Goal: Task Accomplishment & Management: Manage account settings

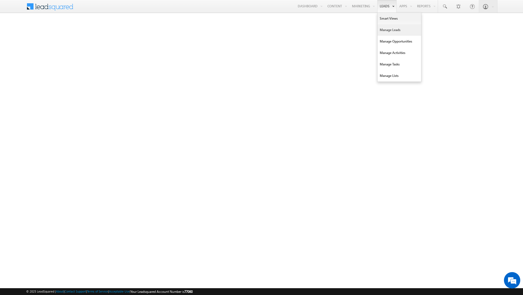
click at [384, 30] on link "Manage Leads" at bounding box center [400, 29] width 44 height 11
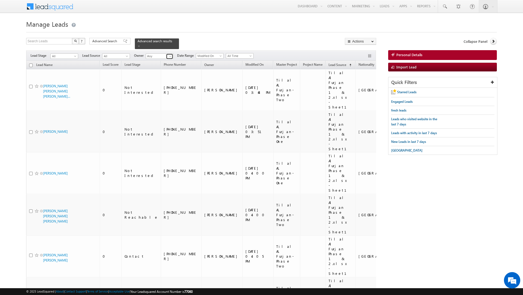
click at [168, 57] on span at bounding box center [170, 56] width 4 height 4
click at [156, 68] on link "Current User" at bounding box center [173, 68] width 55 height 6
type input "Current User"
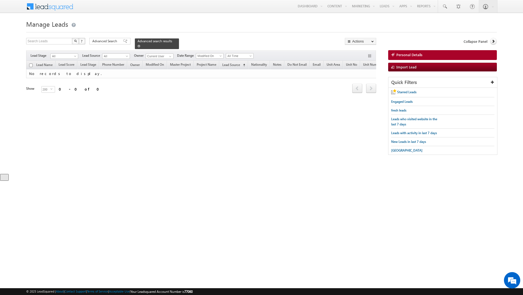
click at [138, 46] on span at bounding box center [139, 46] width 3 height 3
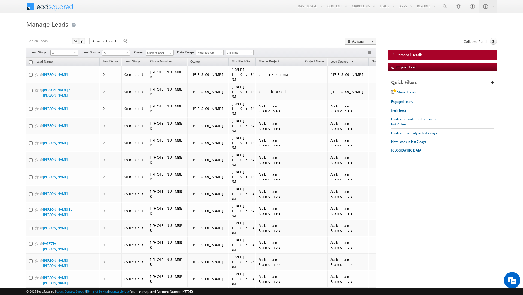
click at [67, 54] on span "All" at bounding box center [64, 52] width 26 height 5
click at [63, 65] on link "Contact" at bounding box center [65, 64] width 28 height 5
click at [31, 62] on input "checkbox" at bounding box center [31, 62] width 4 height 4
checkbox input "true"
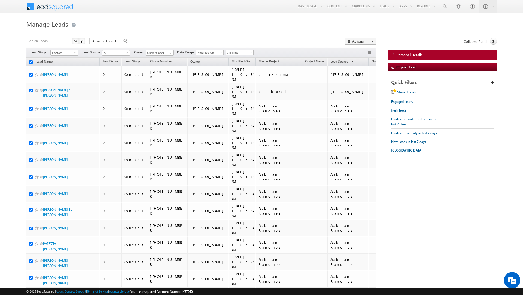
checkbox input "true"
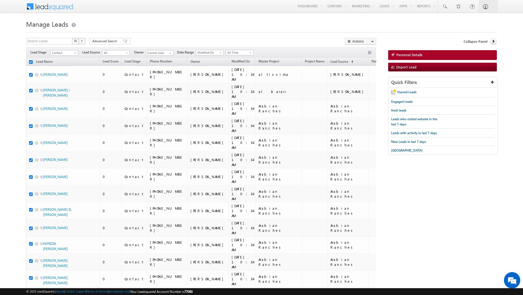
checkbox input "true"
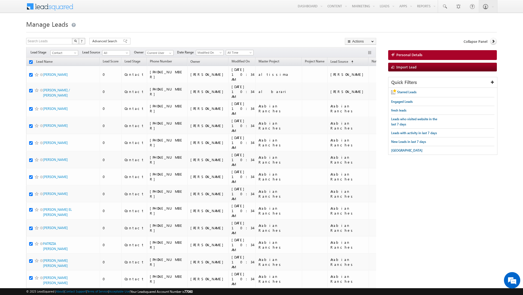
checkbox input "true"
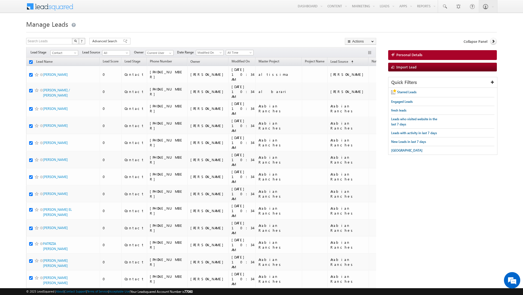
checkbox input "true"
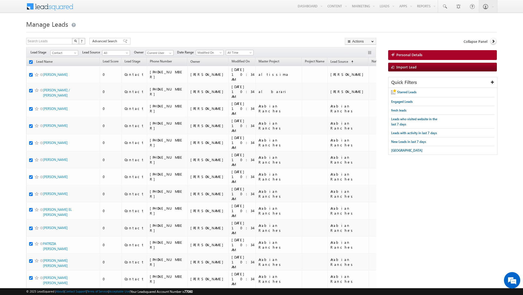
checkbox input "true"
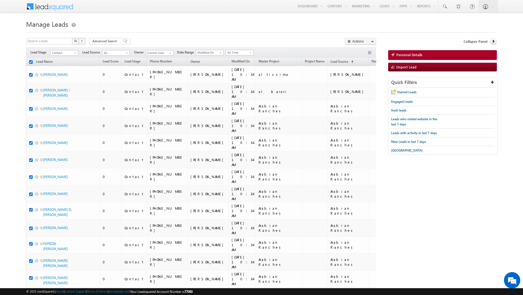
checkbox input "true"
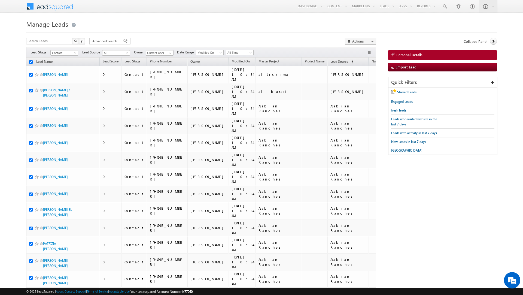
checkbox input "true"
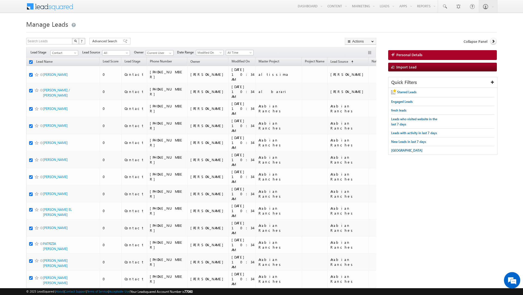
checkbox input "true"
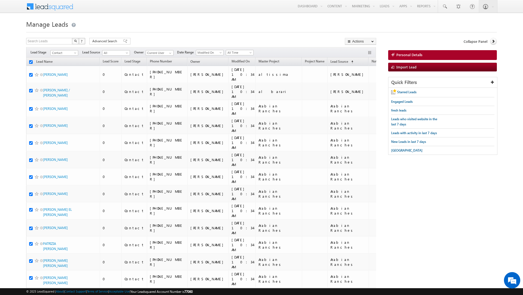
checkbox input "true"
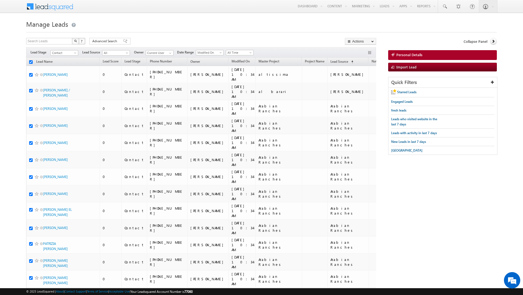
checkbox input "true"
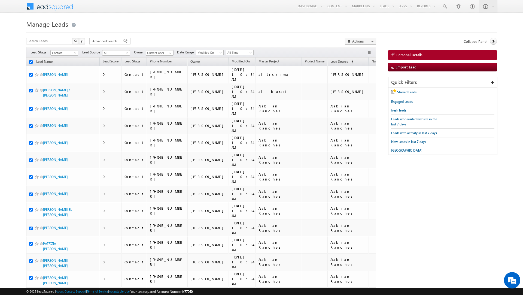
checkbox input "true"
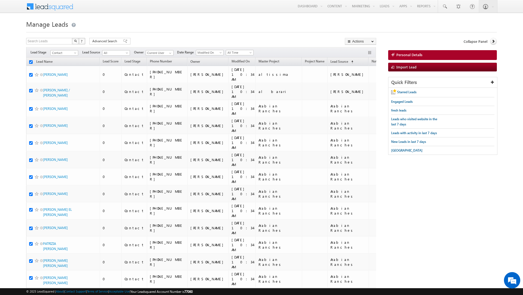
checkbox input "true"
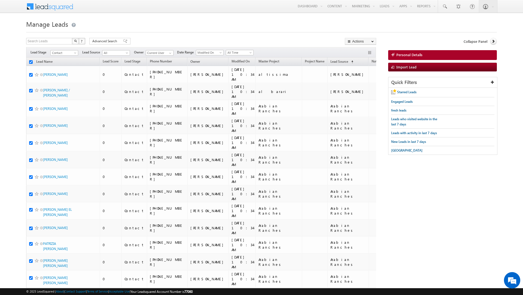
checkbox input "true"
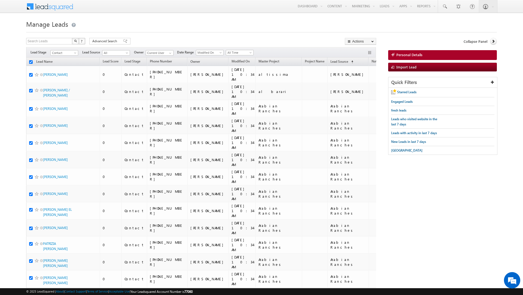
checkbox input "true"
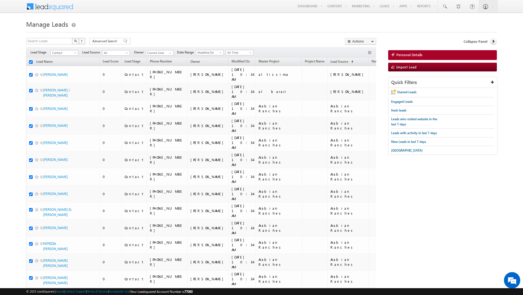
checkbox input "true"
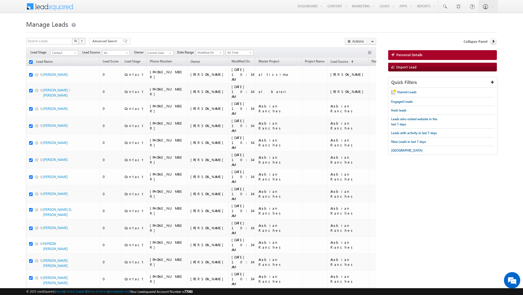
checkbox input "true"
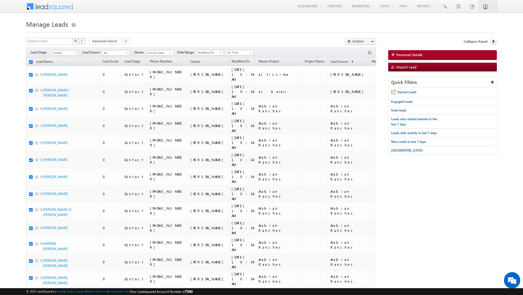
checkbox input "true"
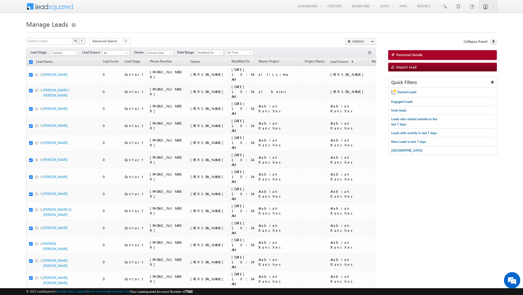
checkbox input "true"
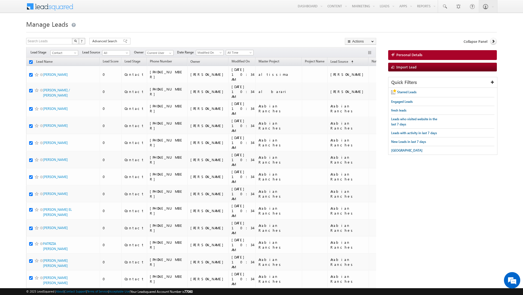
checkbox input "true"
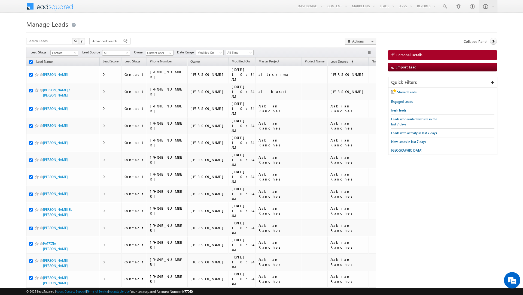
checkbox input "true"
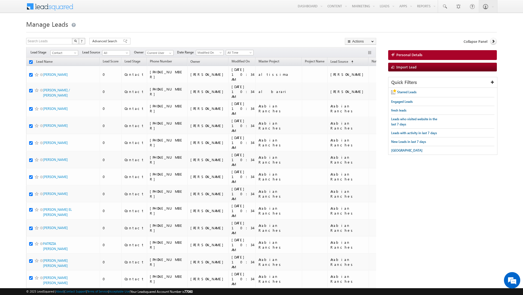
checkbox input "true"
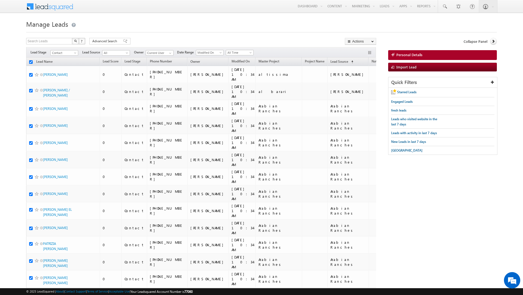
checkbox input "true"
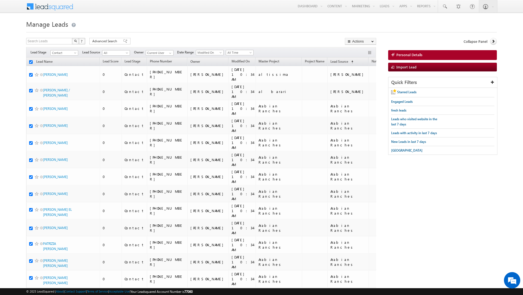
checkbox input "true"
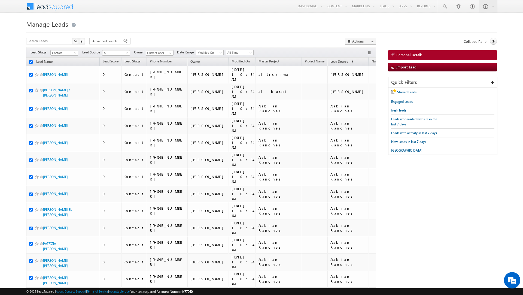
checkbox input "true"
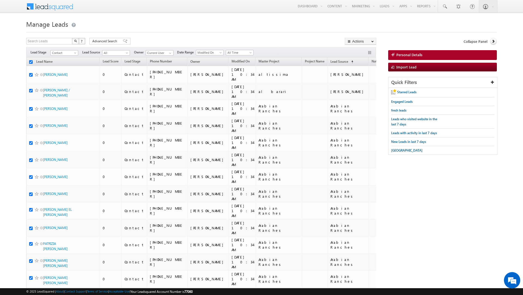
checkbox input "true"
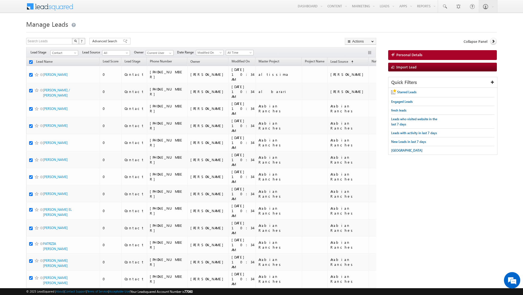
checkbox input "true"
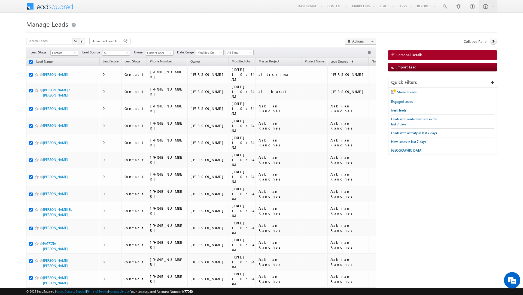
checkbox input "true"
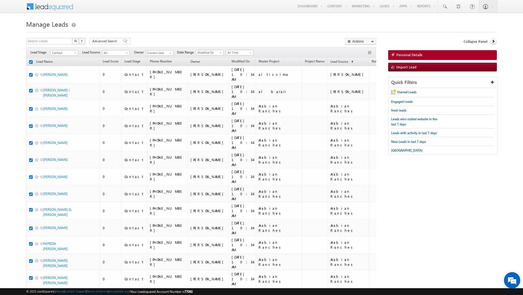
checkbox input "true"
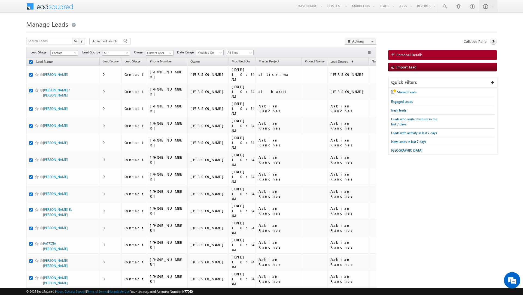
checkbox input "true"
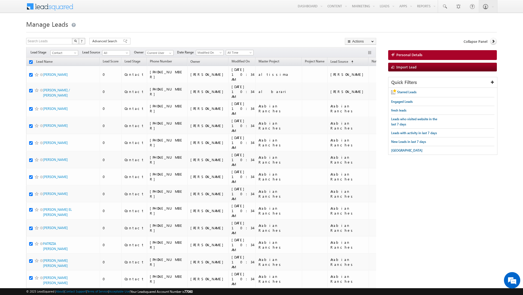
checkbox input "true"
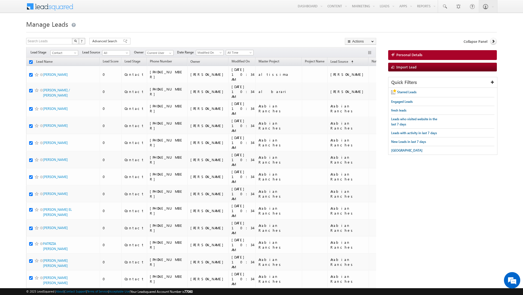
checkbox input "true"
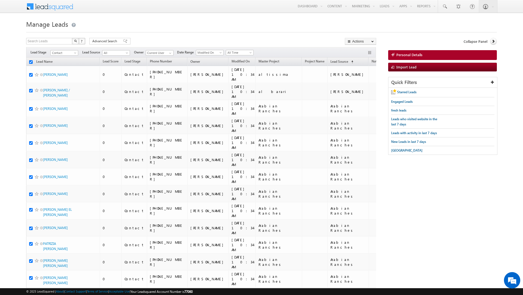
checkbox input "true"
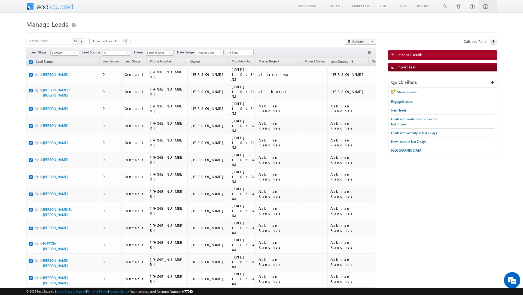
checkbox input "true"
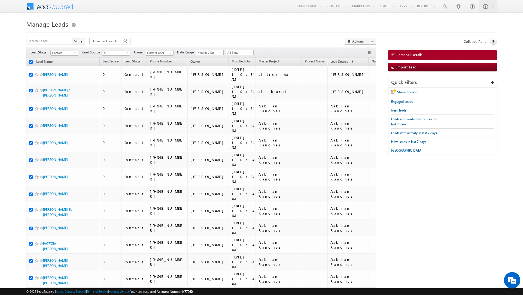
checkbox input "true"
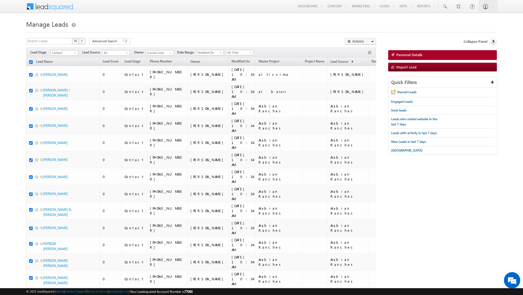
checkbox input "true"
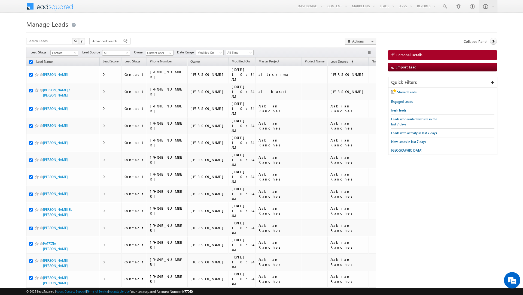
checkbox input "true"
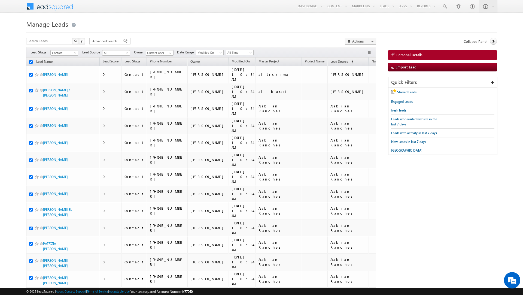
checkbox input "true"
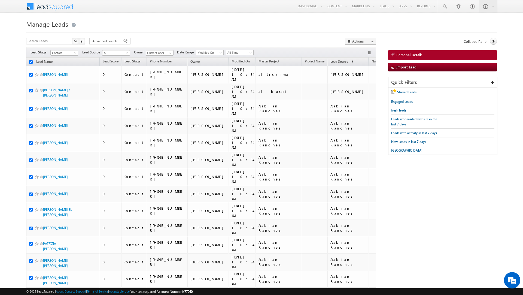
checkbox input "true"
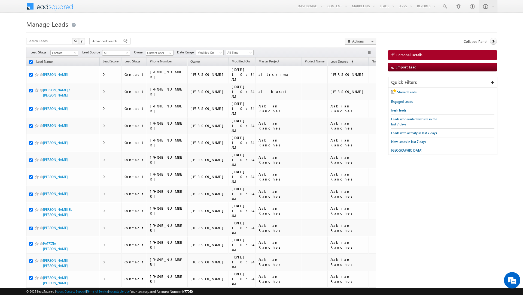
checkbox input "true"
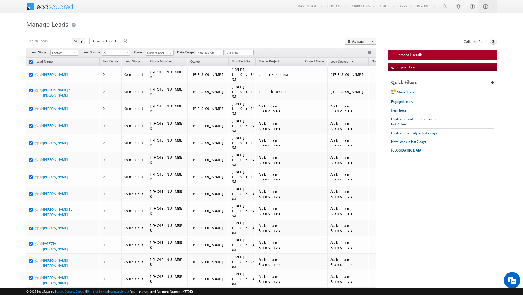
checkbox input "true"
click at [355, 88] on link "Change Owner" at bounding box center [360, 88] width 31 height 7
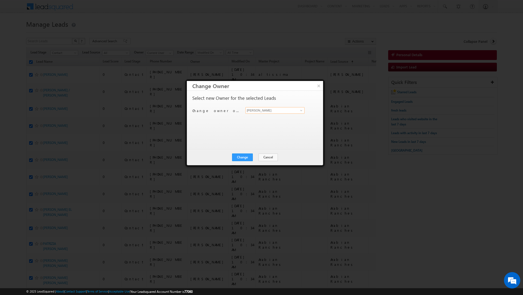
click at [257, 112] on input "[PERSON_NAME]" at bounding box center [275, 110] width 59 height 7
click at [258, 119] on span "[PERSON_NAME][EMAIL_ADDRESS][DOMAIN_NAME]" at bounding box center [272, 121] width 49 height 4
click at [243, 158] on button "Change" at bounding box center [242, 157] width 21 height 8
click at [256, 156] on button "Close" at bounding box center [255, 157] width 17 height 8
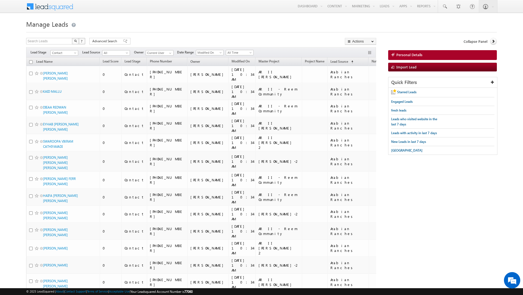
click at [30, 62] on input "checkbox" at bounding box center [31, 62] width 4 height 4
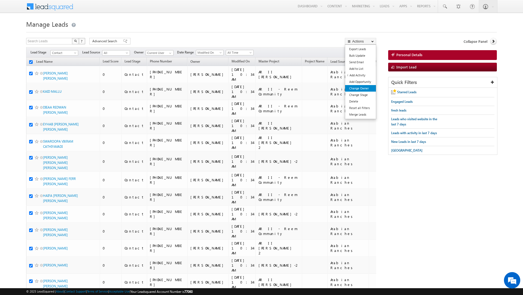
click at [356, 87] on link "Change Owner" at bounding box center [360, 88] width 31 height 7
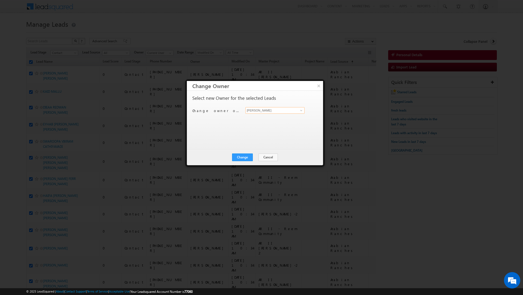
click at [269, 110] on input "[PERSON_NAME]" at bounding box center [275, 110] width 59 height 7
click at [265, 116] on link "Murari Sharma murari.sharma@indglobal.ae" at bounding box center [275, 119] width 59 height 10
click at [241, 156] on button "Change" at bounding box center [242, 157] width 21 height 8
click at [259, 158] on button "Close" at bounding box center [255, 157] width 17 height 8
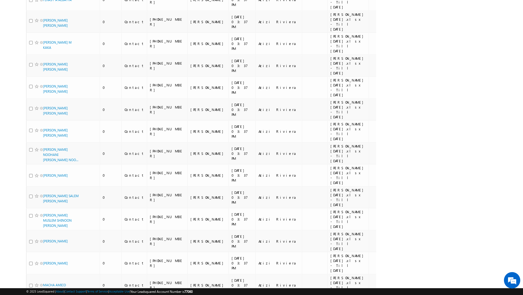
scroll to position [3383, 0]
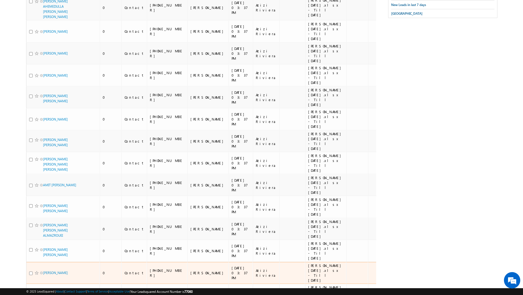
scroll to position [0, 0]
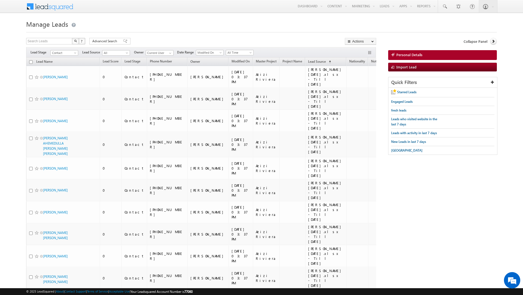
click at [31, 62] on input "checkbox" at bounding box center [31, 62] width 4 height 4
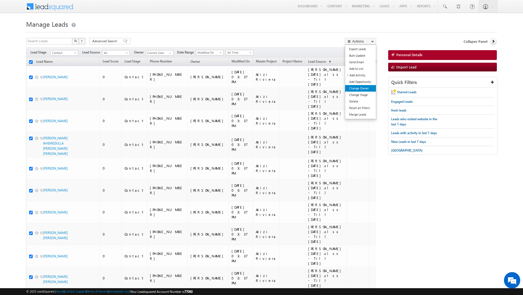
click at [354, 91] on link "Change Owner" at bounding box center [360, 88] width 31 height 7
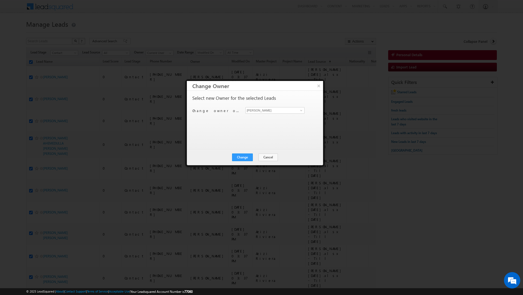
click at [267, 106] on div "Select new Owner for the selected Leads Change owner of 200 leads to Sanjay Raj…" at bounding box center [254, 118] width 124 height 44
click at [266, 110] on input "[PERSON_NAME]" at bounding box center [275, 110] width 59 height 7
click at [261, 118] on link "Shaik Razak shaik.razak@indglobal.ae" at bounding box center [275, 119] width 59 height 10
click at [245, 156] on button "Change" at bounding box center [242, 157] width 21 height 8
click at [258, 159] on button "Close" at bounding box center [255, 157] width 17 height 8
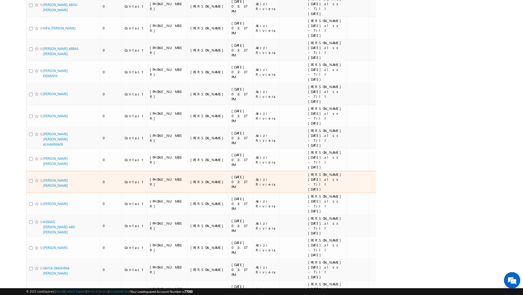
scroll to position [4241, 0]
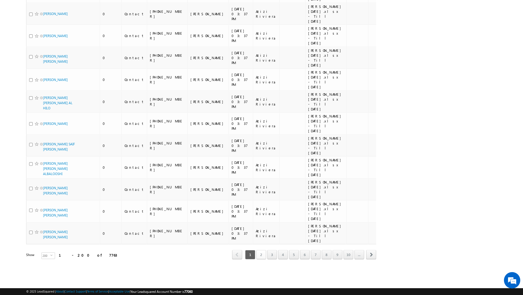
click at [258, 259] on link "2" at bounding box center [262, 254] width 10 height 9
click at [269, 259] on link "3" at bounding box center [272, 254] width 10 height 9
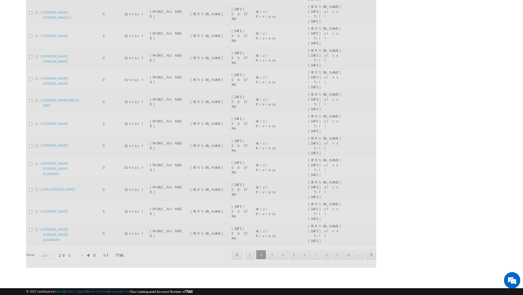
scroll to position [0, 0]
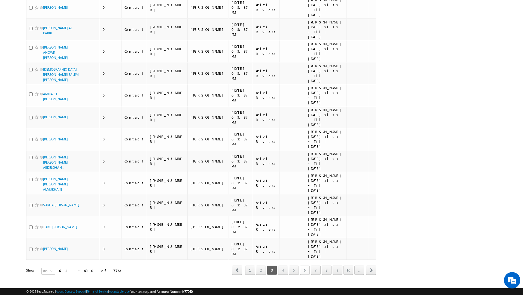
click at [304, 266] on link "6" at bounding box center [305, 270] width 10 height 9
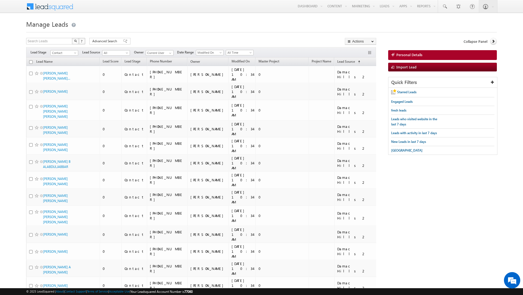
click at [30, 61] on input "checkbox" at bounding box center [31, 62] width 4 height 4
checkbox input "true"
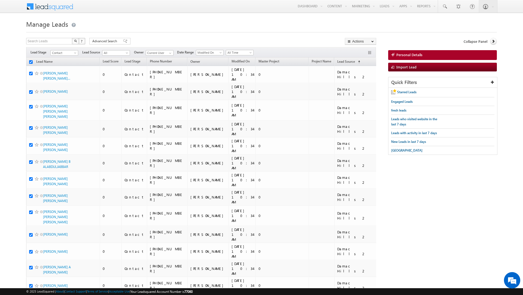
checkbox input "true"
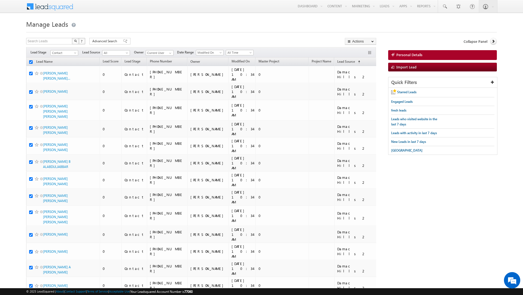
checkbox input "true"
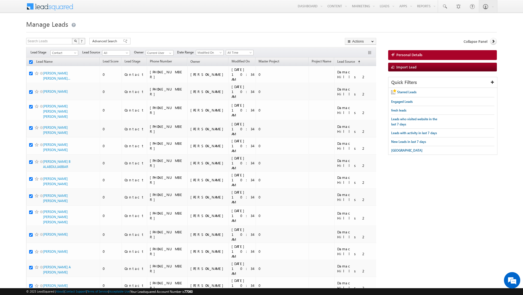
checkbox input "true"
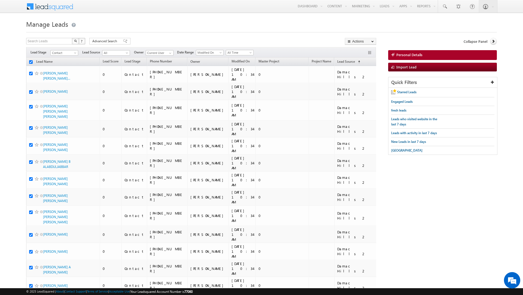
checkbox input "true"
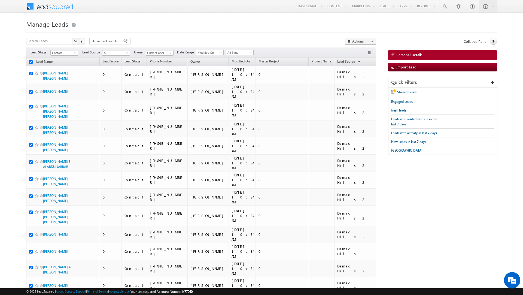
checkbox input "true"
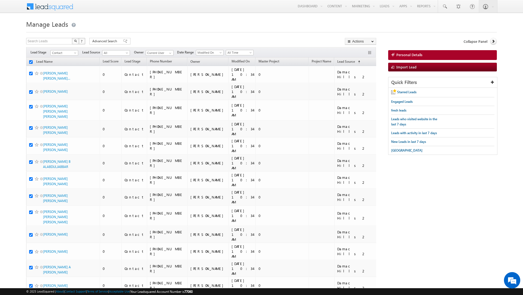
checkbox input "true"
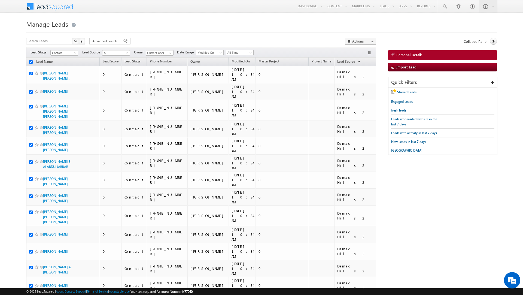
checkbox input "true"
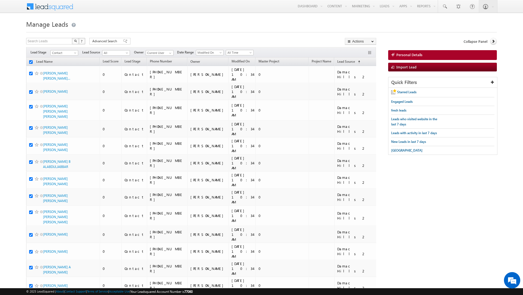
checkbox input "true"
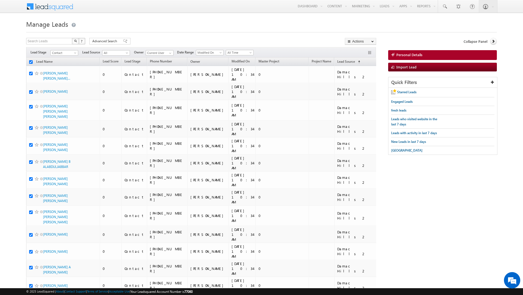
checkbox input "true"
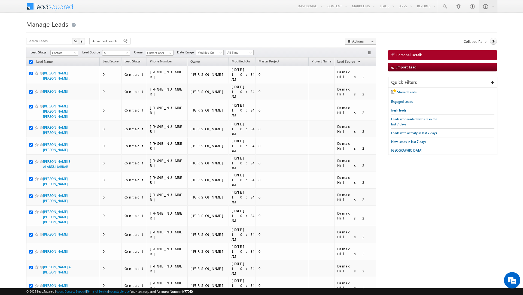
checkbox input "true"
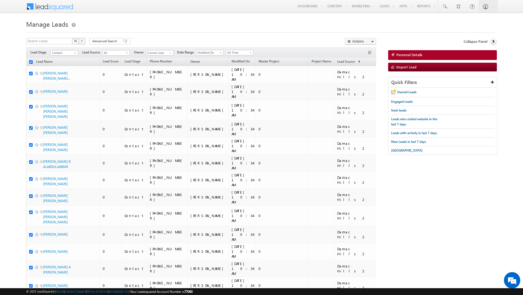
checkbox input "true"
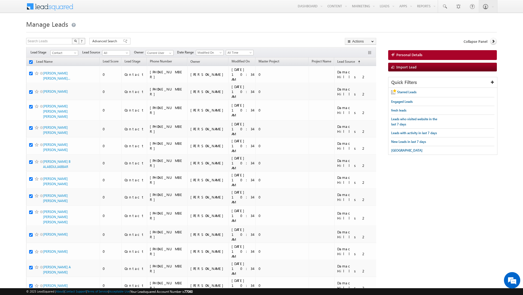
checkbox input "true"
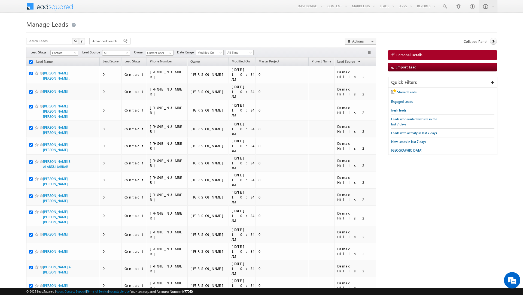
checkbox input "true"
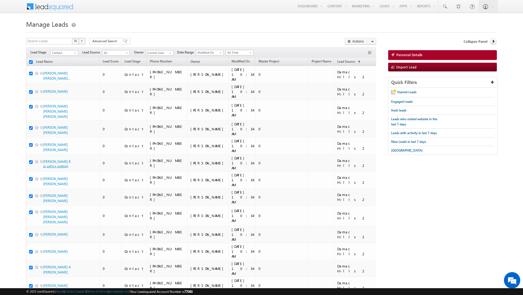
checkbox input "true"
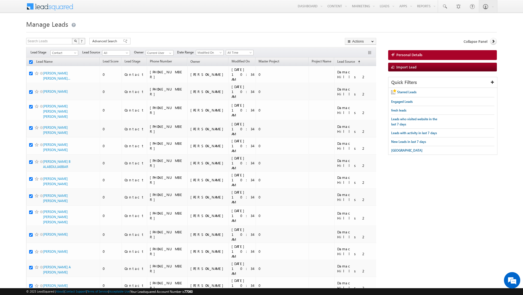
checkbox input "true"
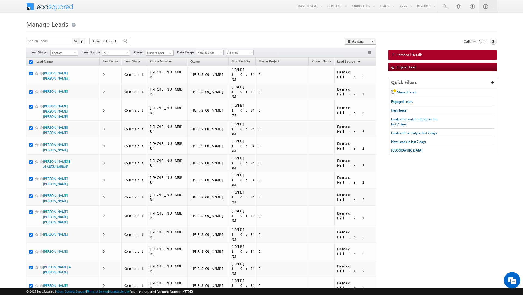
checkbox input "true"
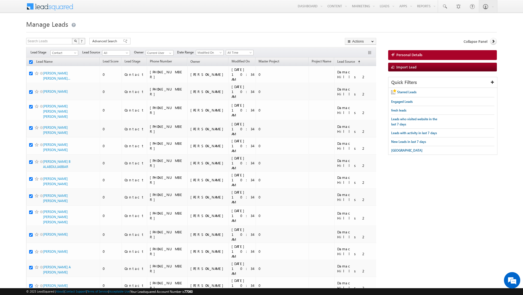
checkbox input "true"
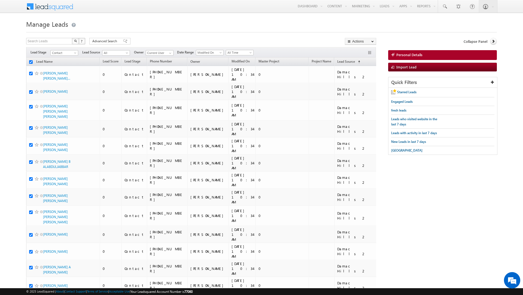
checkbox input "true"
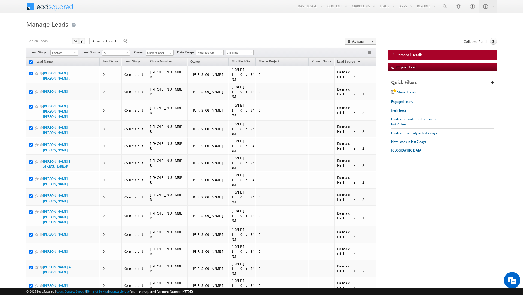
checkbox input "true"
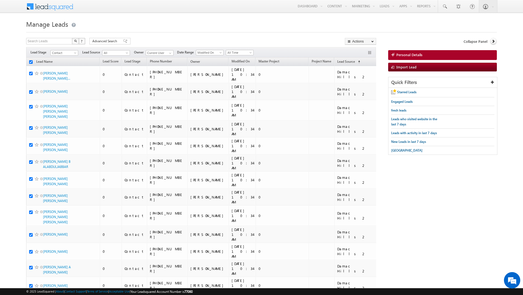
checkbox input "true"
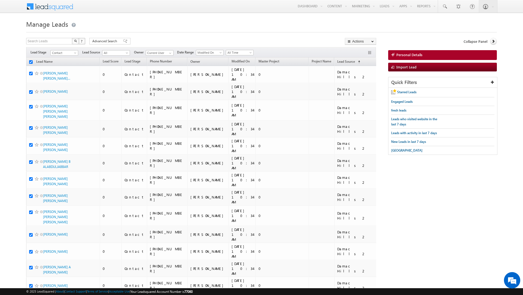
checkbox input "true"
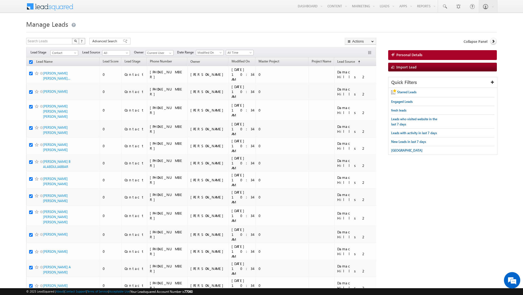
checkbox input "true"
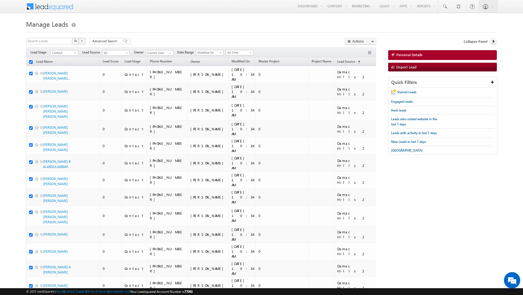
checkbox input "true"
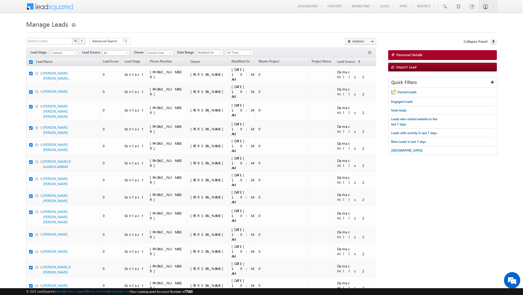
checkbox input "true"
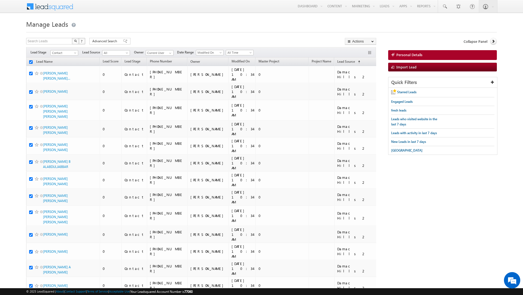
checkbox input "true"
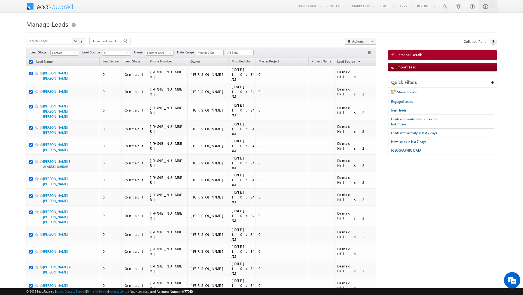
checkbox input "true"
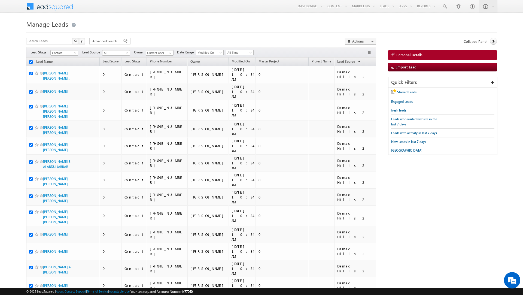
checkbox input "true"
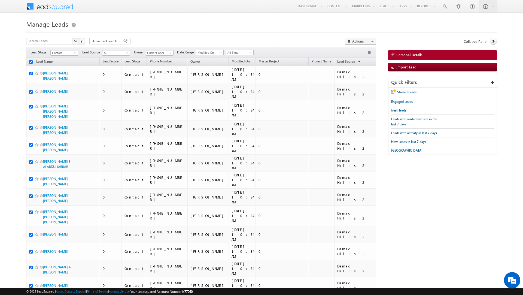
checkbox input "true"
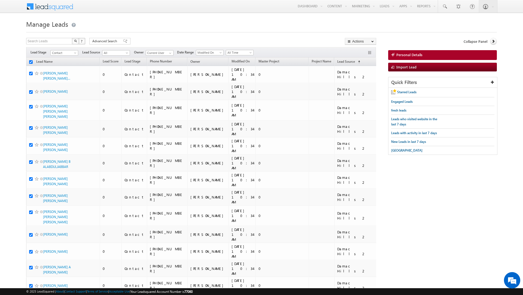
checkbox input "true"
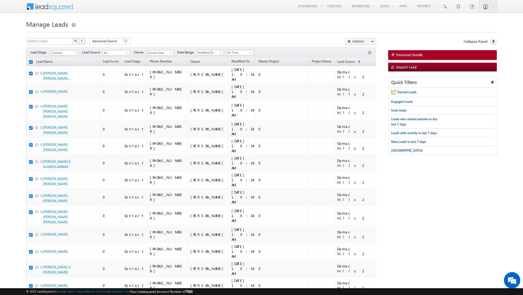
checkbox input "true"
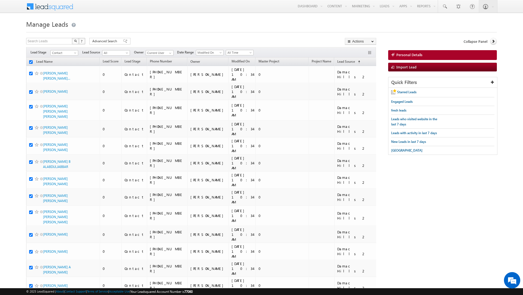
checkbox input "true"
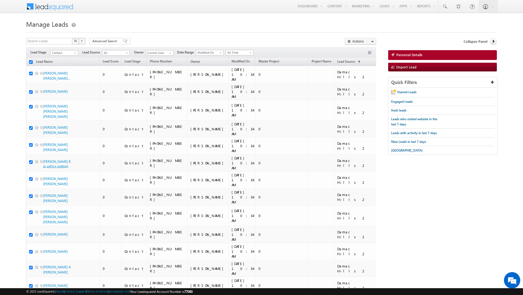
checkbox input "true"
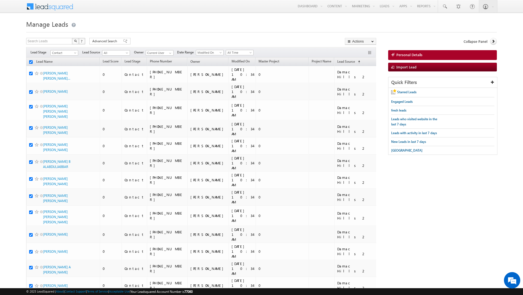
checkbox input "true"
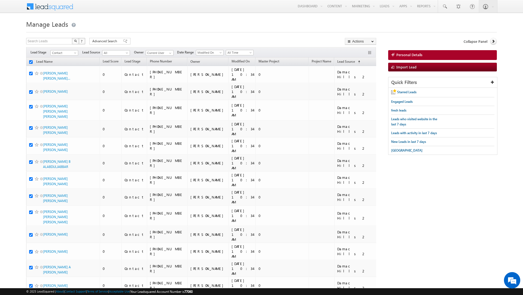
checkbox input "true"
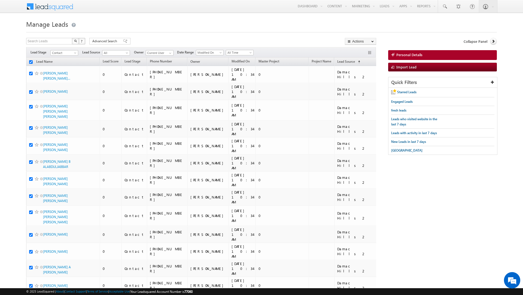
checkbox input "true"
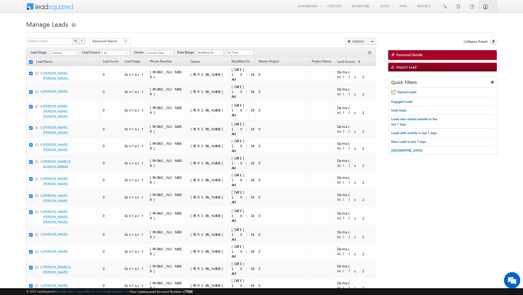
checkbox input "true"
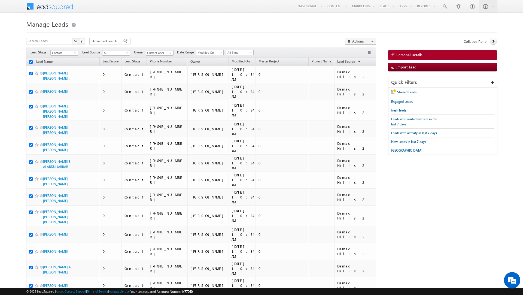
checkbox input "true"
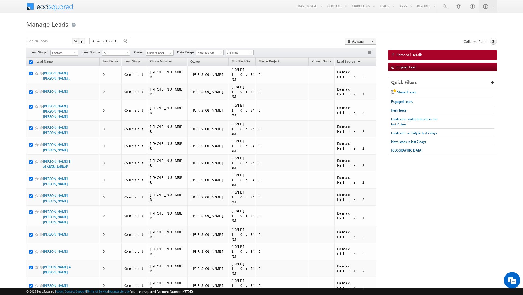
checkbox input "true"
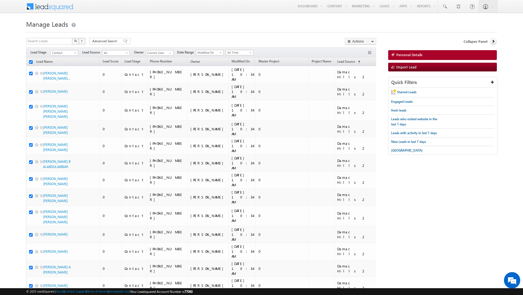
checkbox input "true"
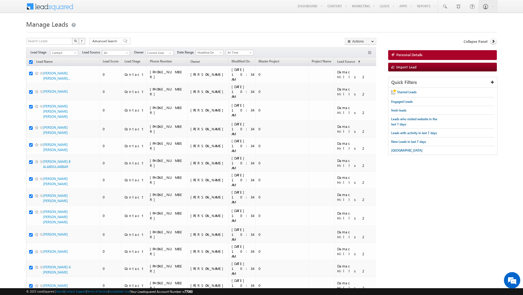
checkbox input "true"
click at [359, 87] on link "Change Owner" at bounding box center [360, 88] width 31 height 7
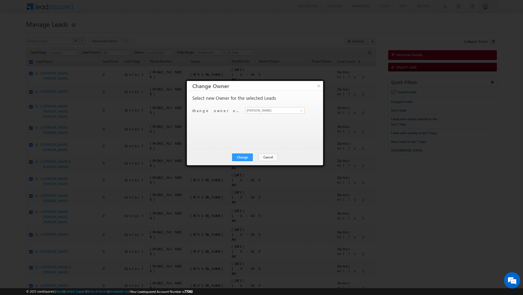
click at [275, 110] on input "[PERSON_NAME]" at bounding box center [275, 110] width 59 height 7
click at [260, 119] on link "[PERSON_NAME] [PERSON_NAME][EMAIL_ADDRESS][DOMAIN_NAME]" at bounding box center [275, 119] width 59 height 10
click at [243, 157] on button "Change" at bounding box center [242, 157] width 21 height 8
click at [254, 157] on button "Close" at bounding box center [255, 157] width 17 height 8
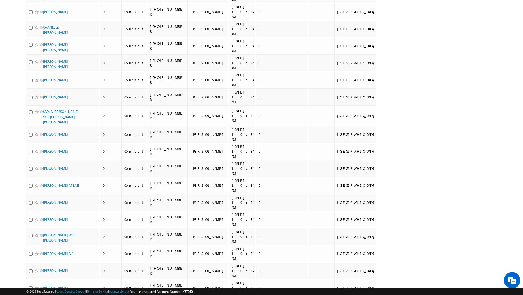
scroll to position [2761, 0]
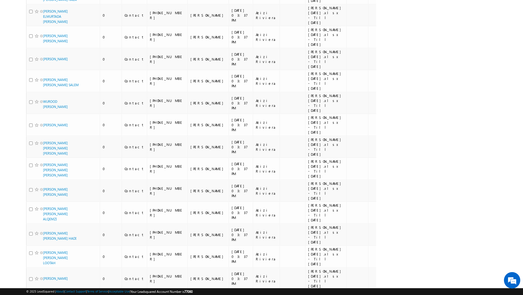
scroll to position [0, 0]
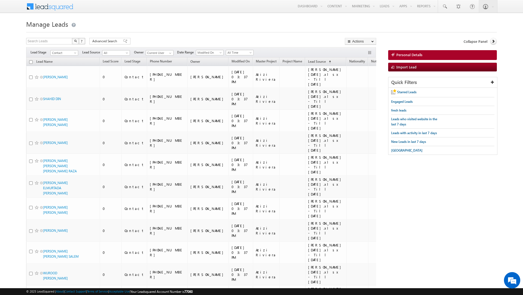
click at [30, 62] on input "checkbox" at bounding box center [31, 62] width 4 height 4
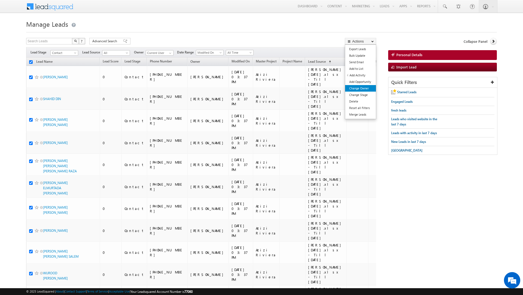
click at [358, 89] on link "Change Owner" at bounding box center [360, 88] width 31 height 7
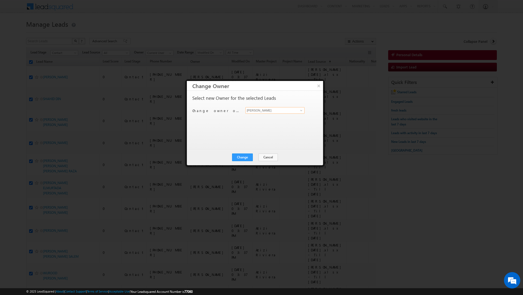
click at [259, 112] on input "[PERSON_NAME]" at bounding box center [275, 110] width 59 height 7
click at [260, 116] on link "[PERSON_NAME] [PERSON_NAME][EMAIL_ADDRESS][DOMAIN_NAME]" at bounding box center [275, 119] width 59 height 10
click at [240, 153] on button "Change" at bounding box center [242, 157] width 21 height 8
click at [254, 158] on button "Close" at bounding box center [255, 157] width 17 height 8
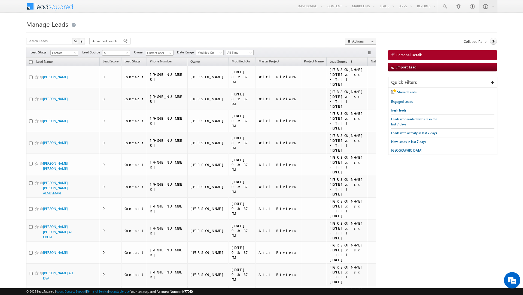
scroll to position [3587, 0]
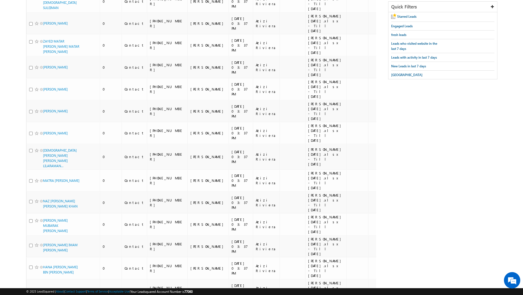
scroll to position [0, 0]
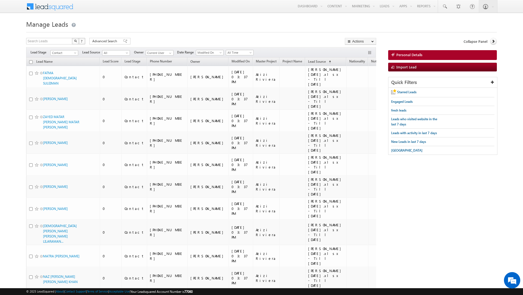
click at [30, 63] on input "checkbox" at bounding box center [31, 62] width 4 height 4
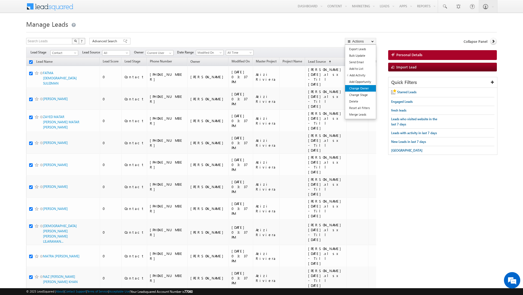
click at [360, 89] on link "Change Owner" at bounding box center [360, 88] width 31 height 7
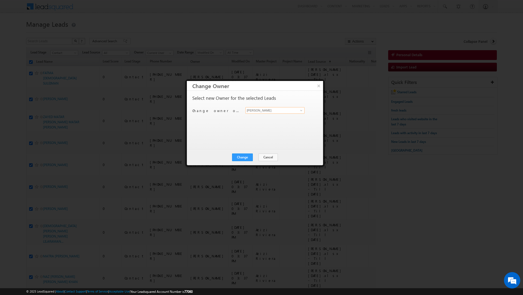
click at [275, 110] on input "[PERSON_NAME]" at bounding box center [275, 110] width 59 height 7
click at [261, 121] on span "[EMAIL_ADDRESS][PERSON_NAME][DOMAIN_NAME]" at bounding box center [272, 121] width 49 height 4
click at [242, 159] on button "Change" at bounding box center [242, 157] width 21 height 8
click at [254, 159] on button "Close" at bounding box center [255, 157] width 17 height 8
